Goal: Transaction & Acquisition: Purchase product/service

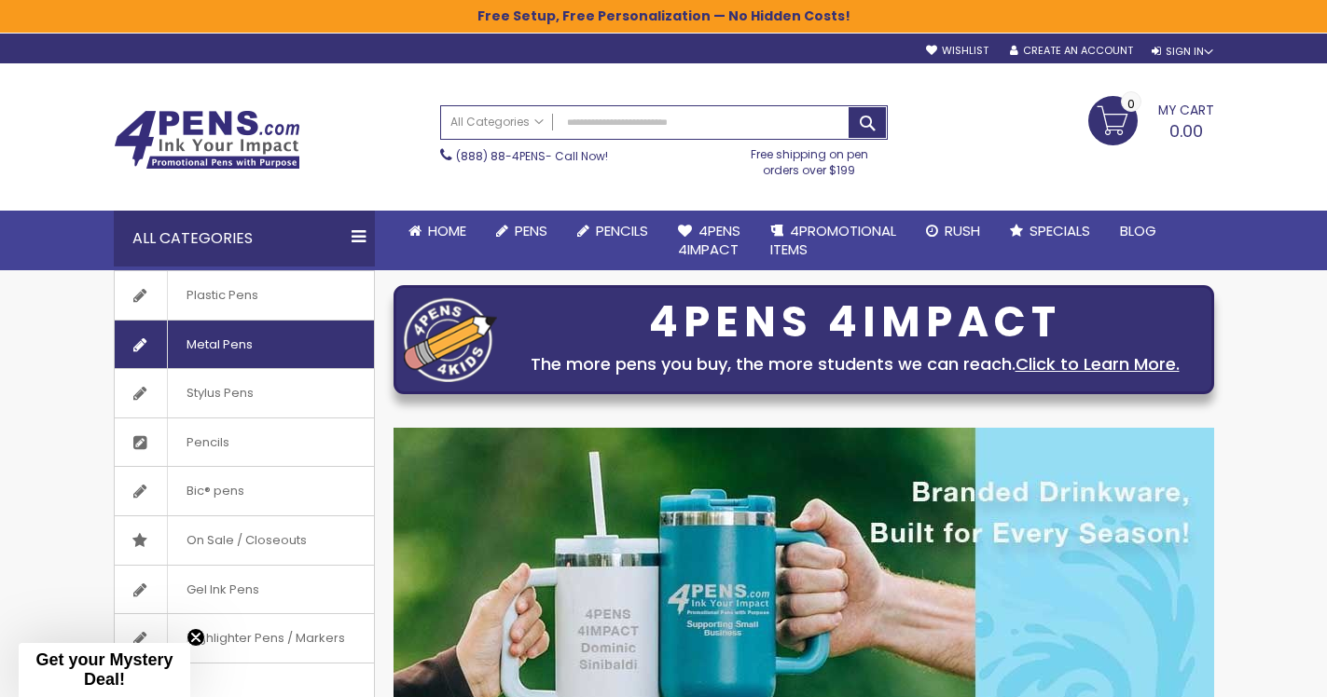
click at [220, 343] on span "Metal Pens" at bounding box center [219, 345] width 104 height 48
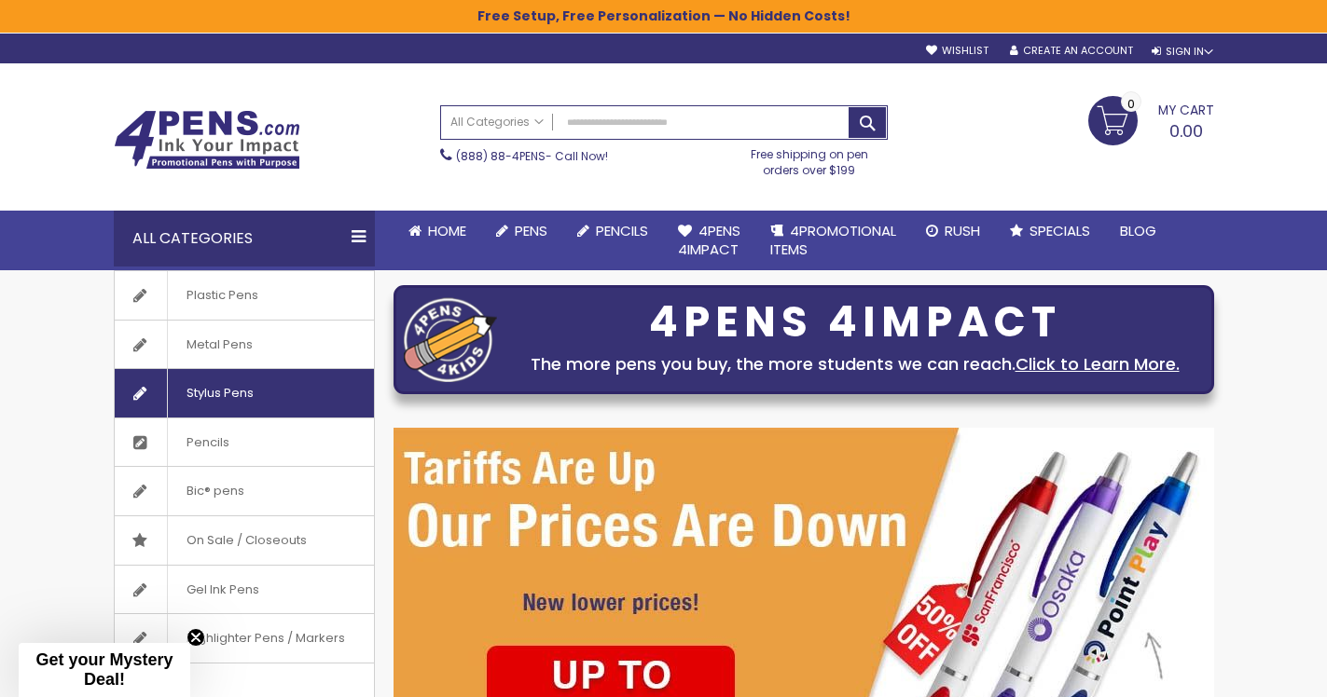
click at [227, 388] on span "Stylus Pens" at bounding box center [219, 393] width 105 height 48
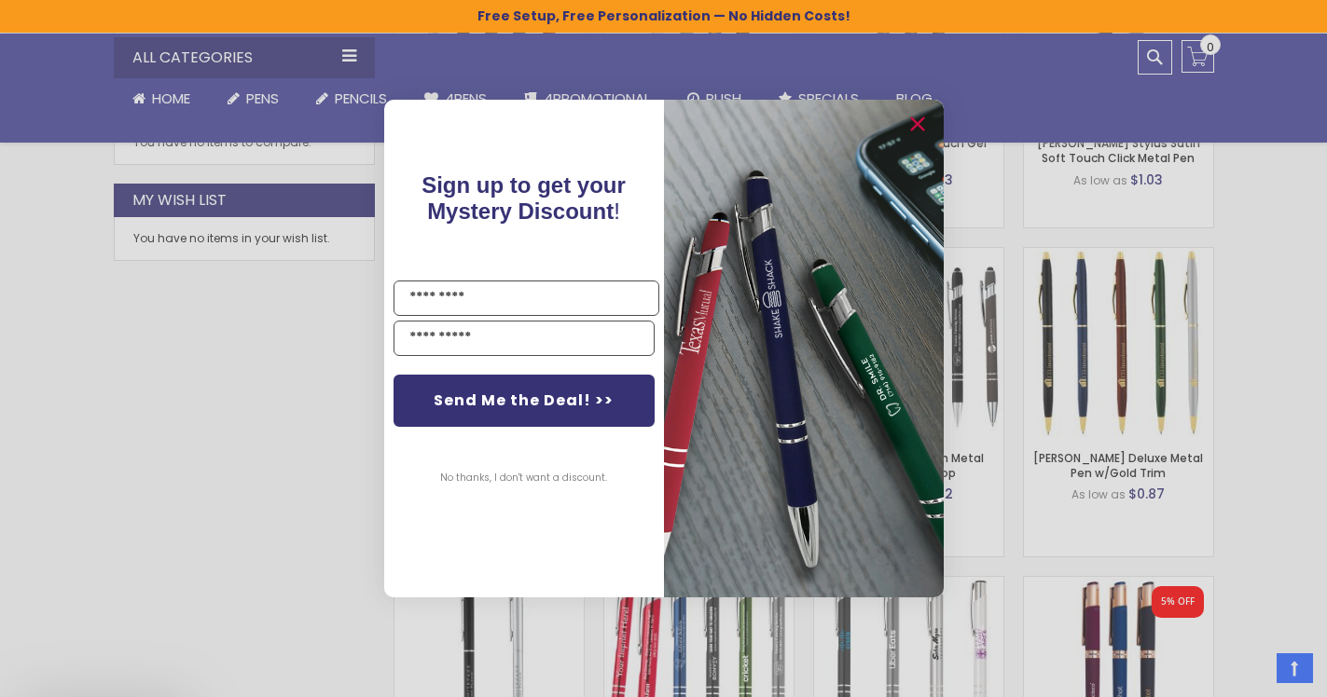
scroll to position [1079, 0]
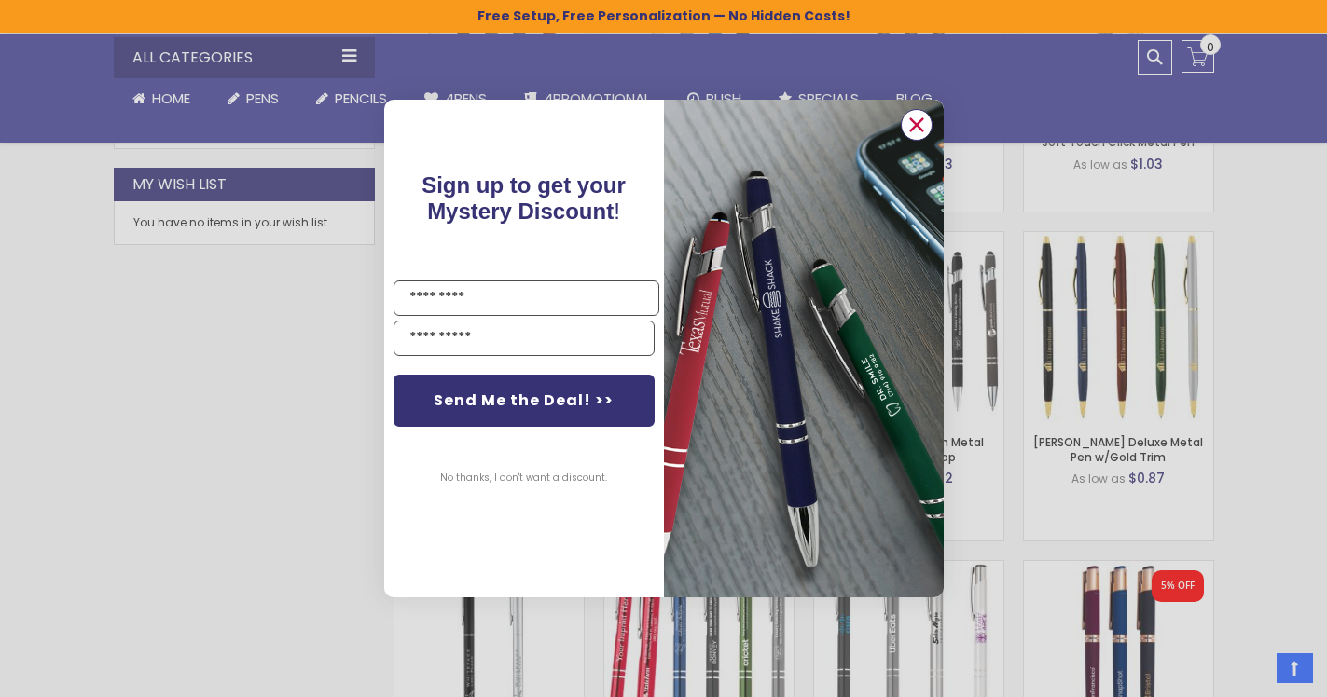
click at [915, 117] on circle "Close dialog" at bounding box center [916, 125] width 28 height 28
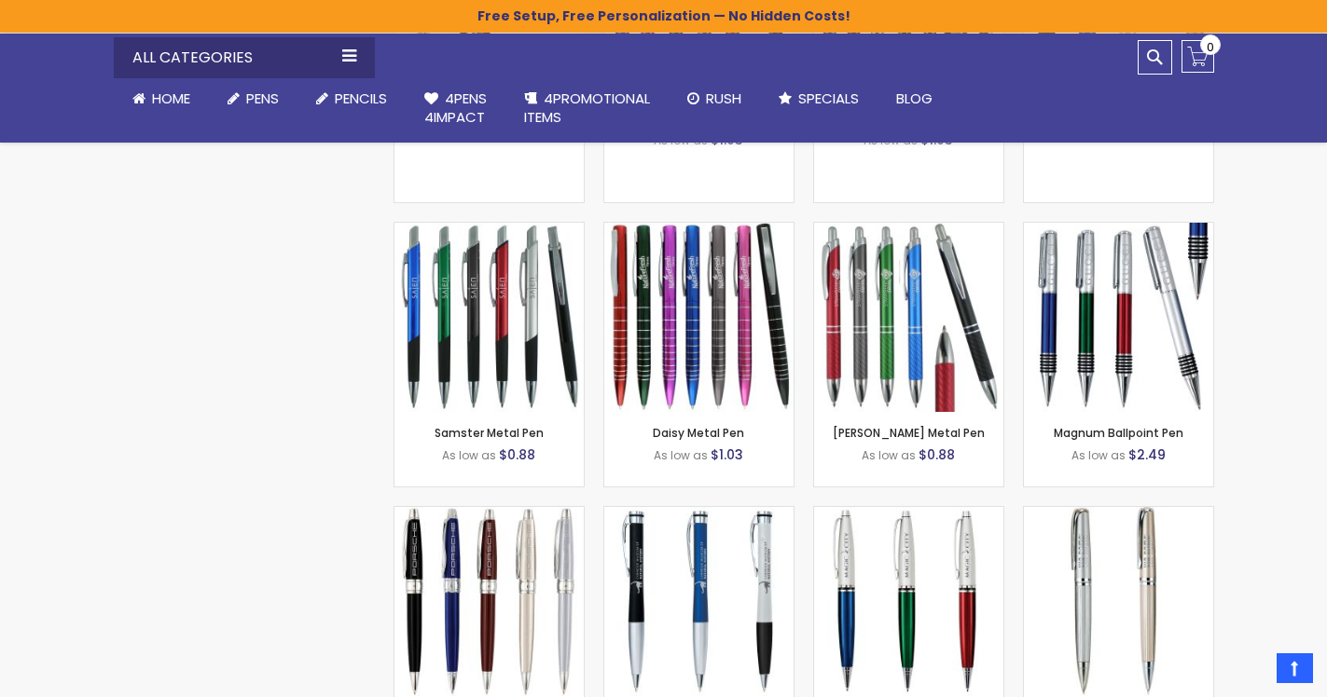
scroll to position [2043, 0]
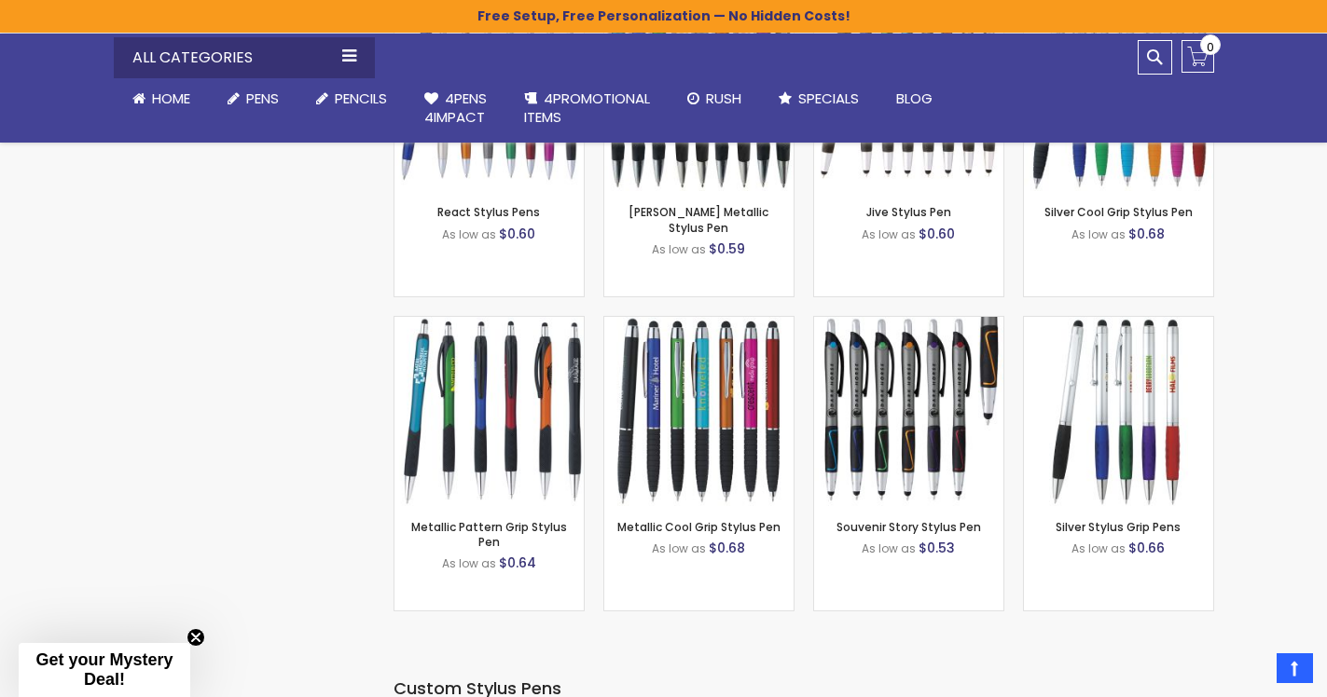
scroll to position [1930, 0]
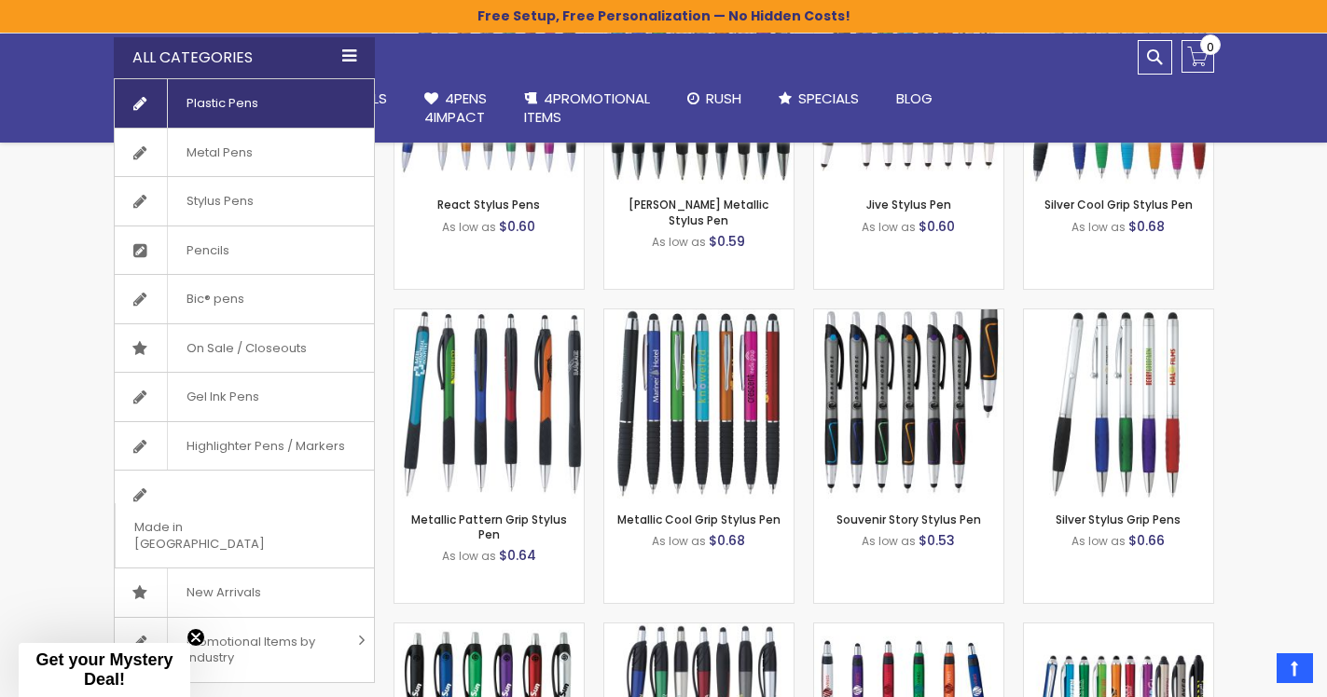
click at [246, 105] on span "Plastic Pens" at bounding box center [222, 103] width 110 height 48
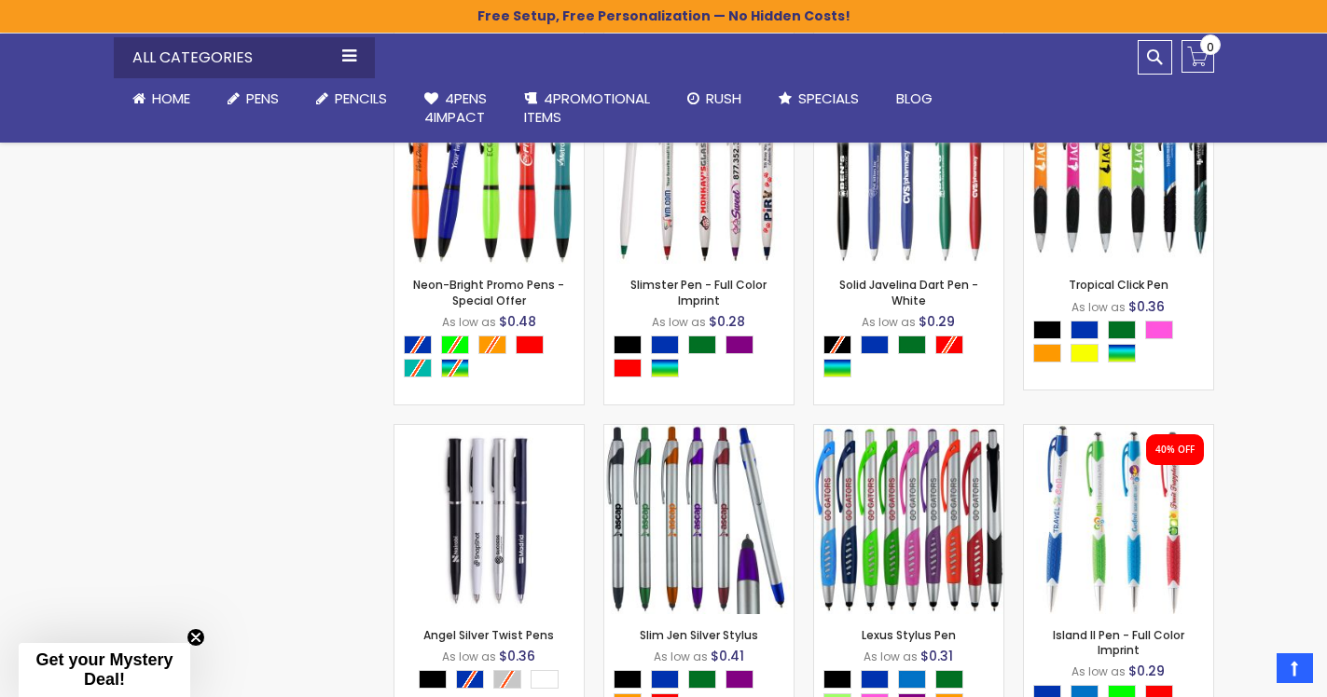
scroll to position [3661, 0]
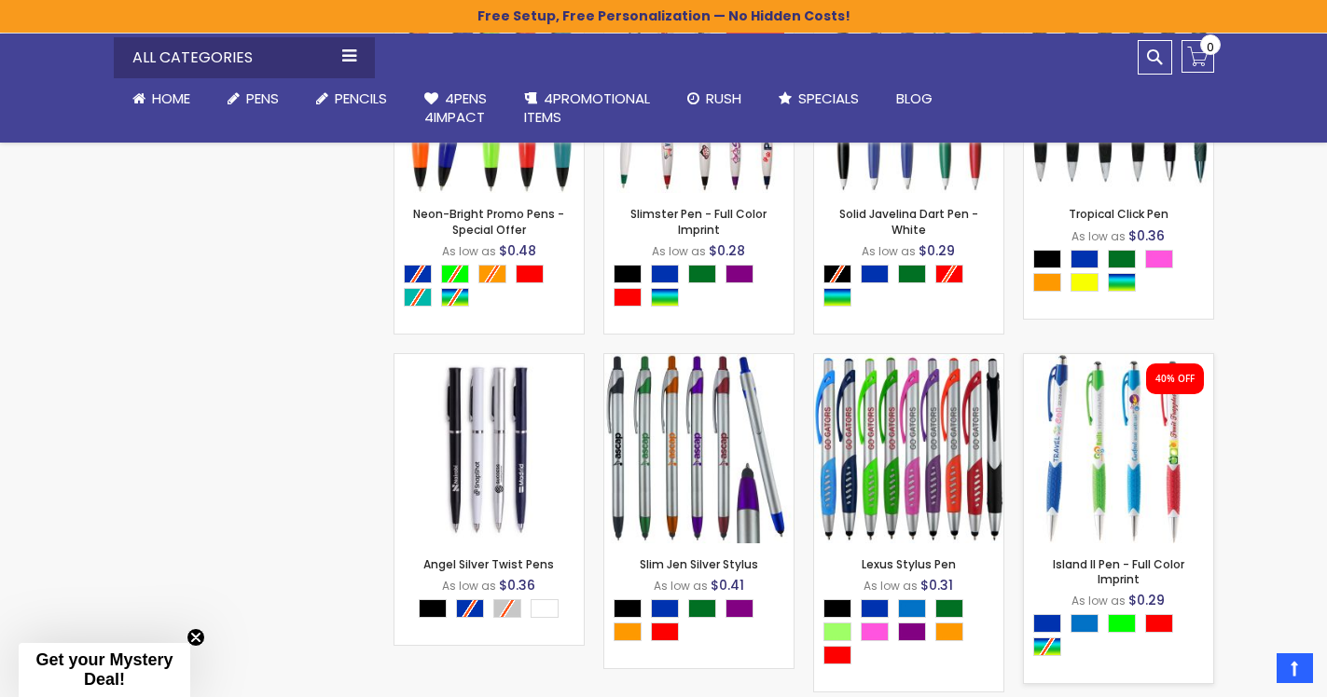
click at [1083, 424] on img at bounding box center [1118, 448] width 189 height 189
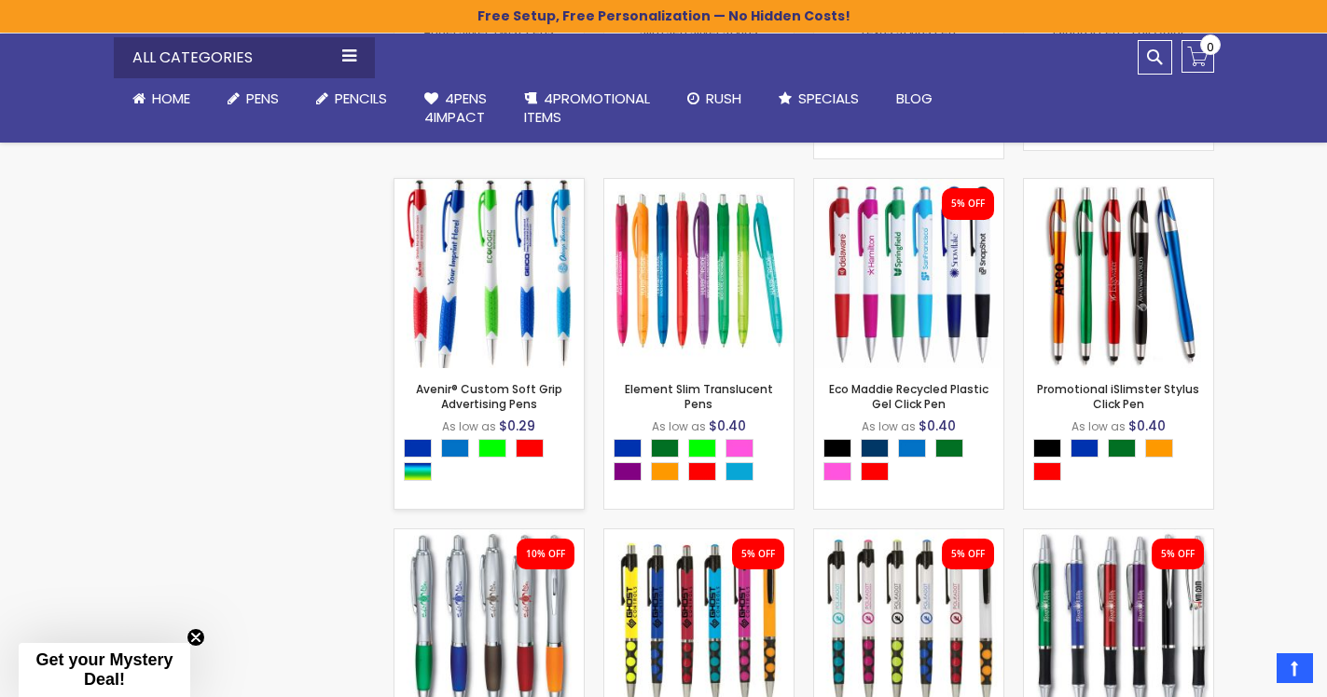
scroll to position [4139, 0]
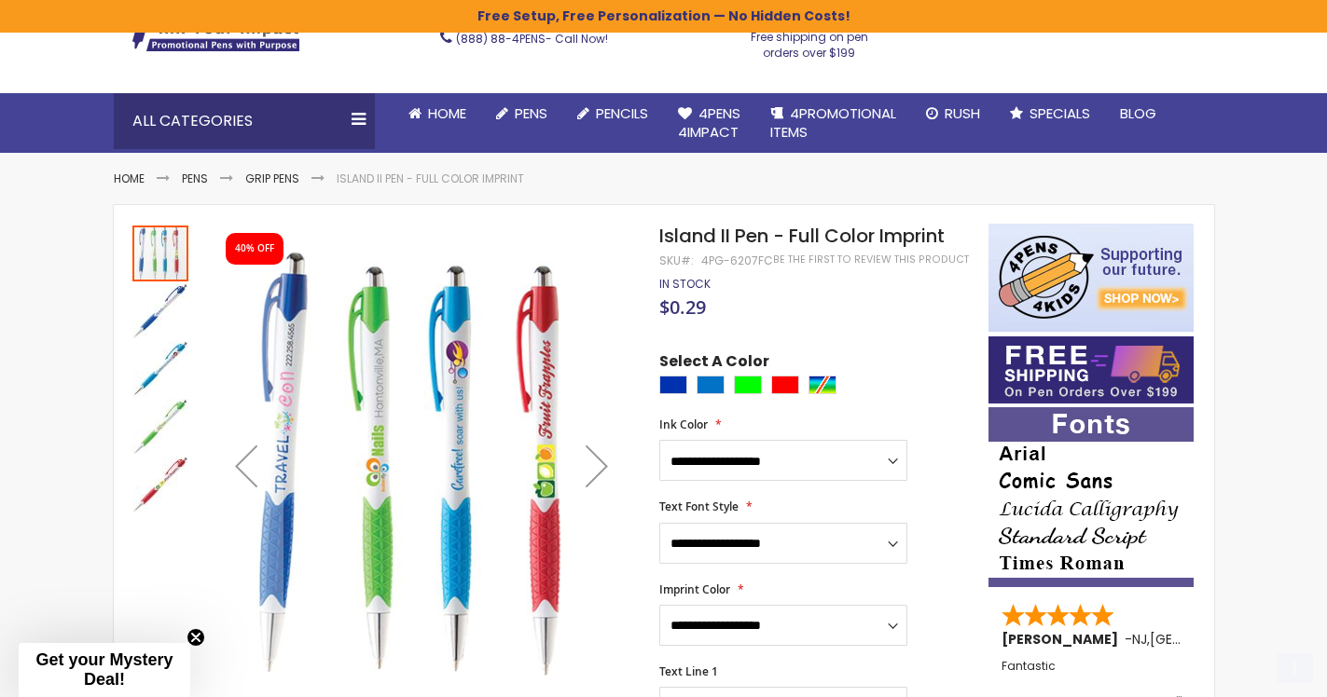
scroll to position [139, 0]
